Goal: Check status: Check status

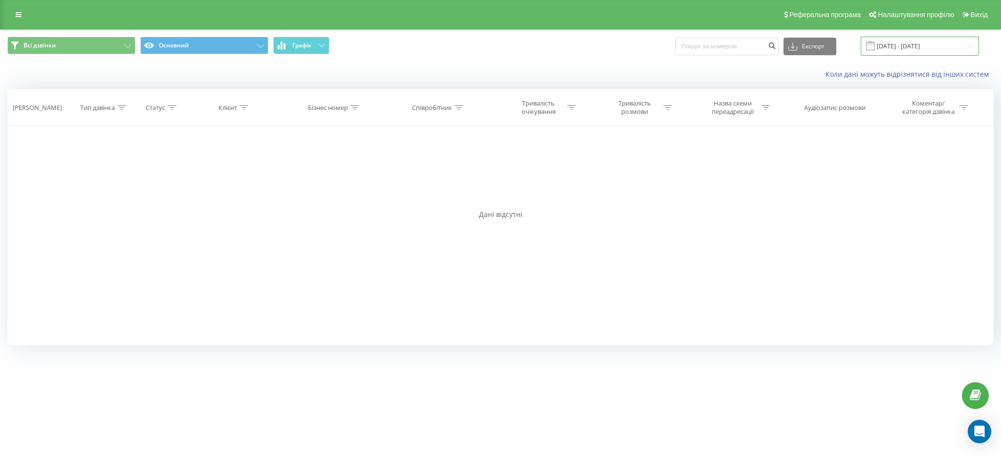
click at [897, 47] on input "20.09.2025 - 20.09.2025" at bounding box center [919, 46] width 118 height 19
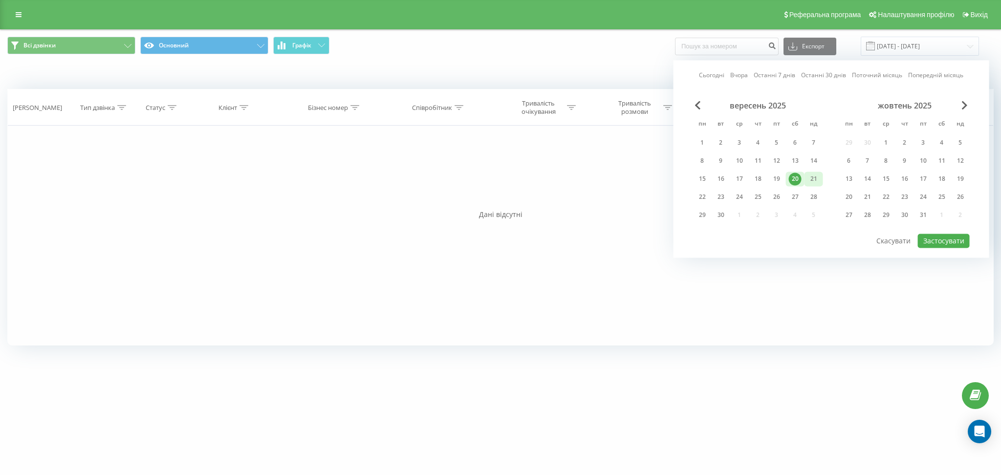
click at [811, 178] on div "21" at bounding box center [813, 178] width 13 height 13
click at [943, 234] on button "Застосувати" at bounding box center [943, 241] width 52 height 14
type input "21.09.2025 - 21.09.2025"
